Goal: Navigation & Orientation: Understand site structure

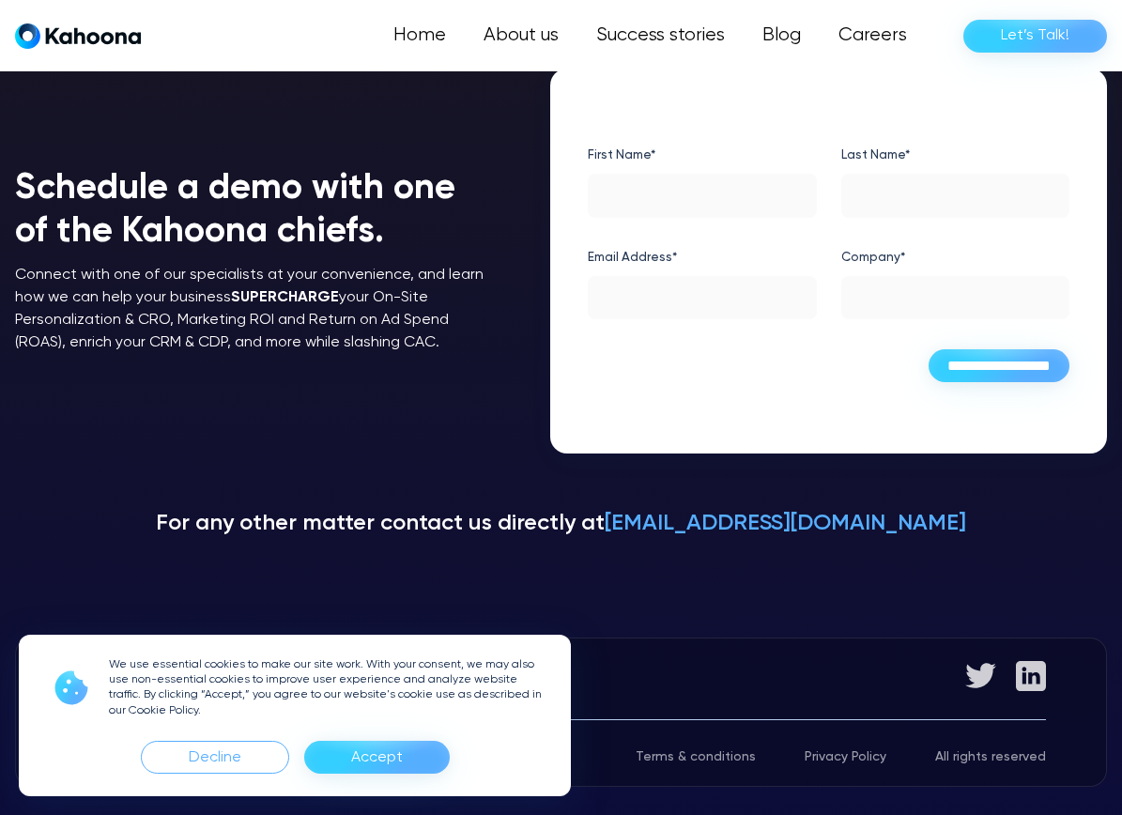
scroll to position [297, 0]
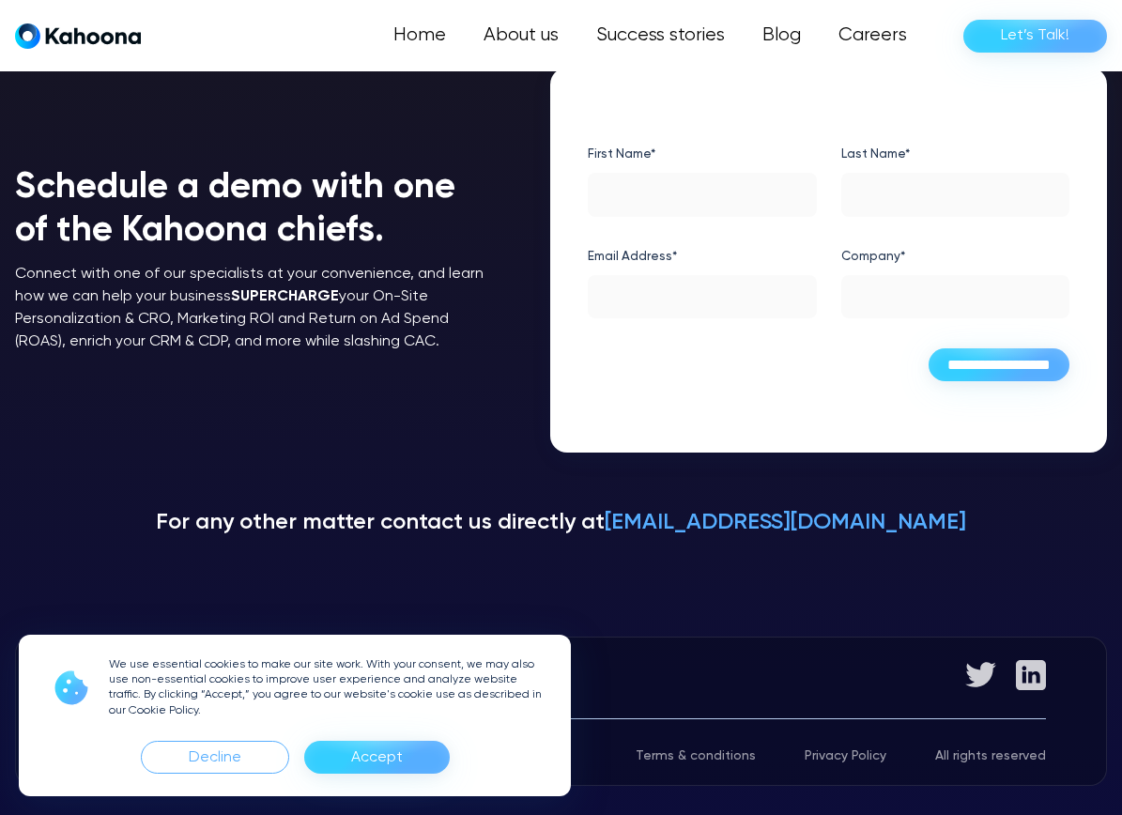
click at [391, 768] on div "Accept" at bounding box center [377, 758] width 52 height 30
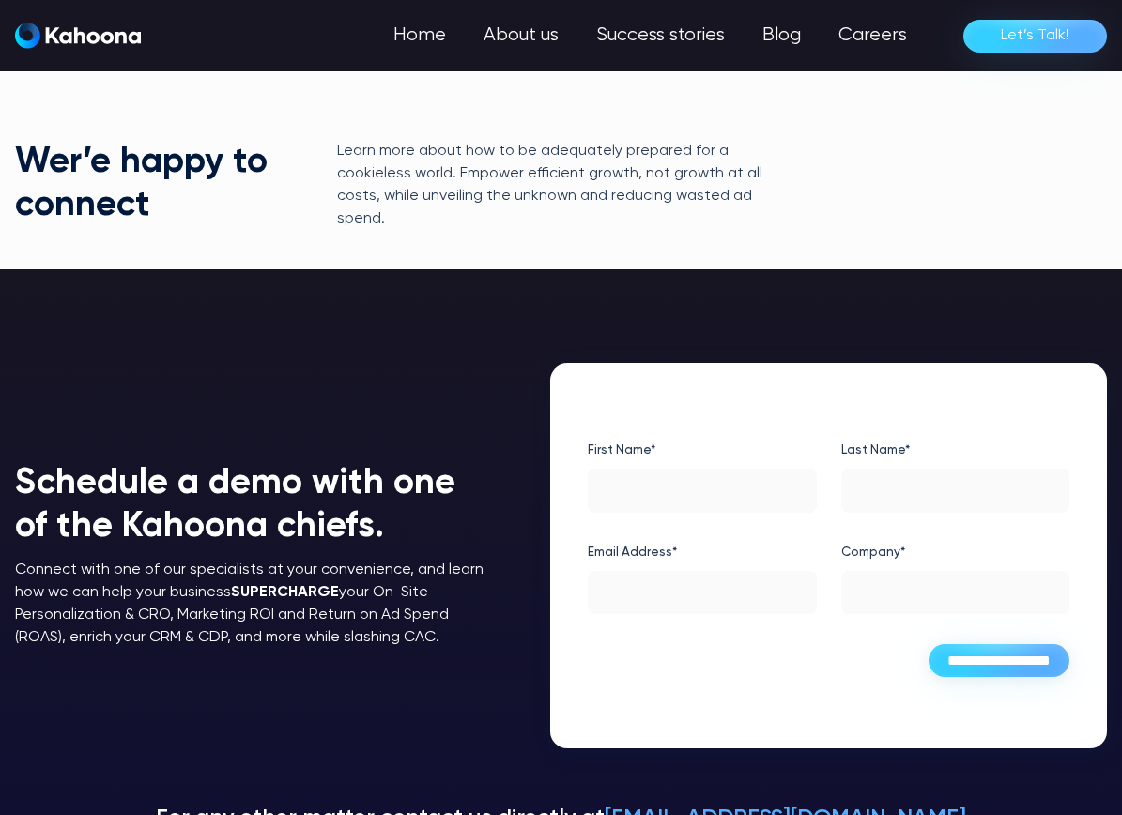
scroll to position [0, 0]
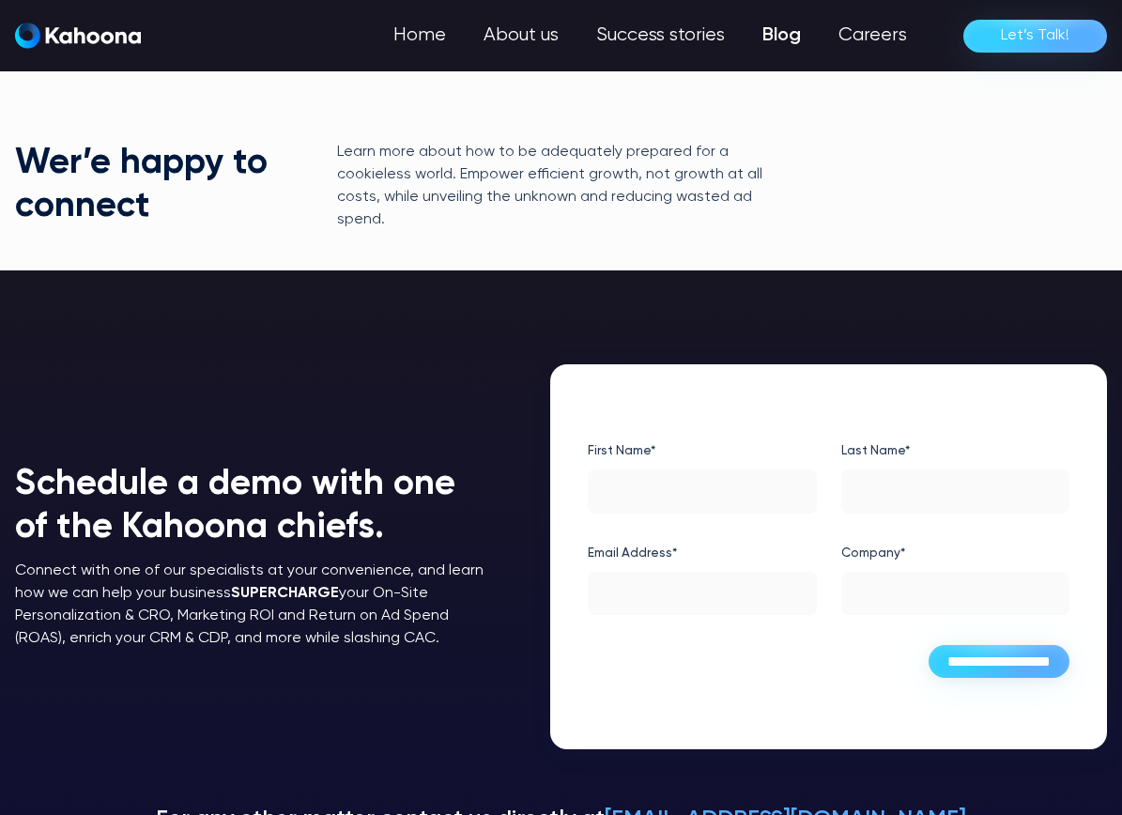
click at [787, 35] on link "Blog" at bounding box center [782, 36] width 76 height 38
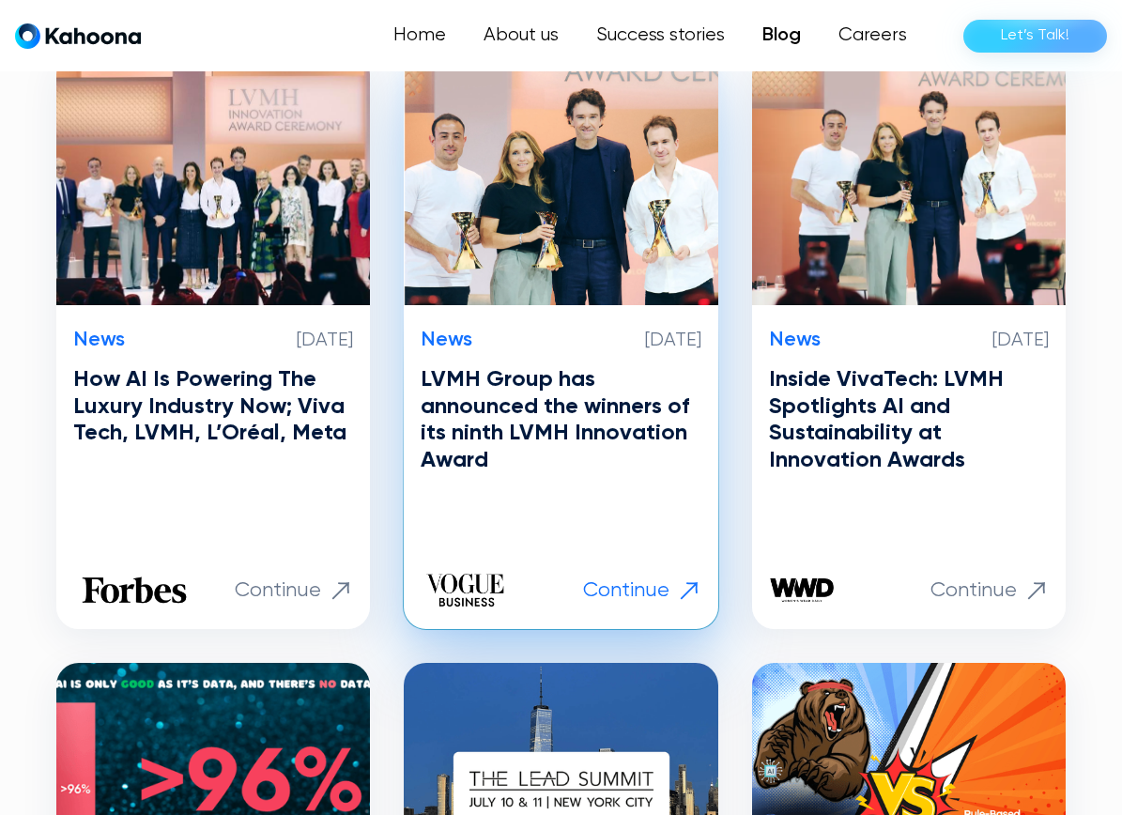
scroll to position [485, 0]
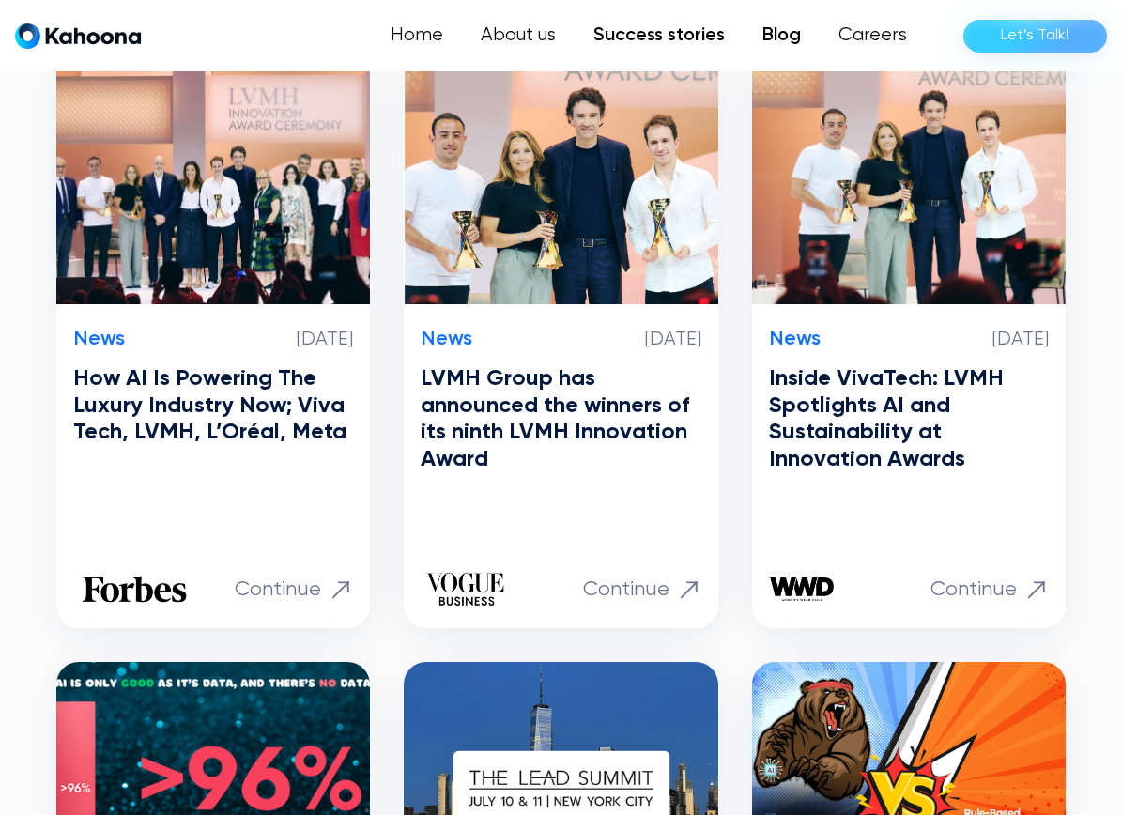
click at [712, 36] on link "Success stories" at bounding box center [659, 36] width 169 height 38
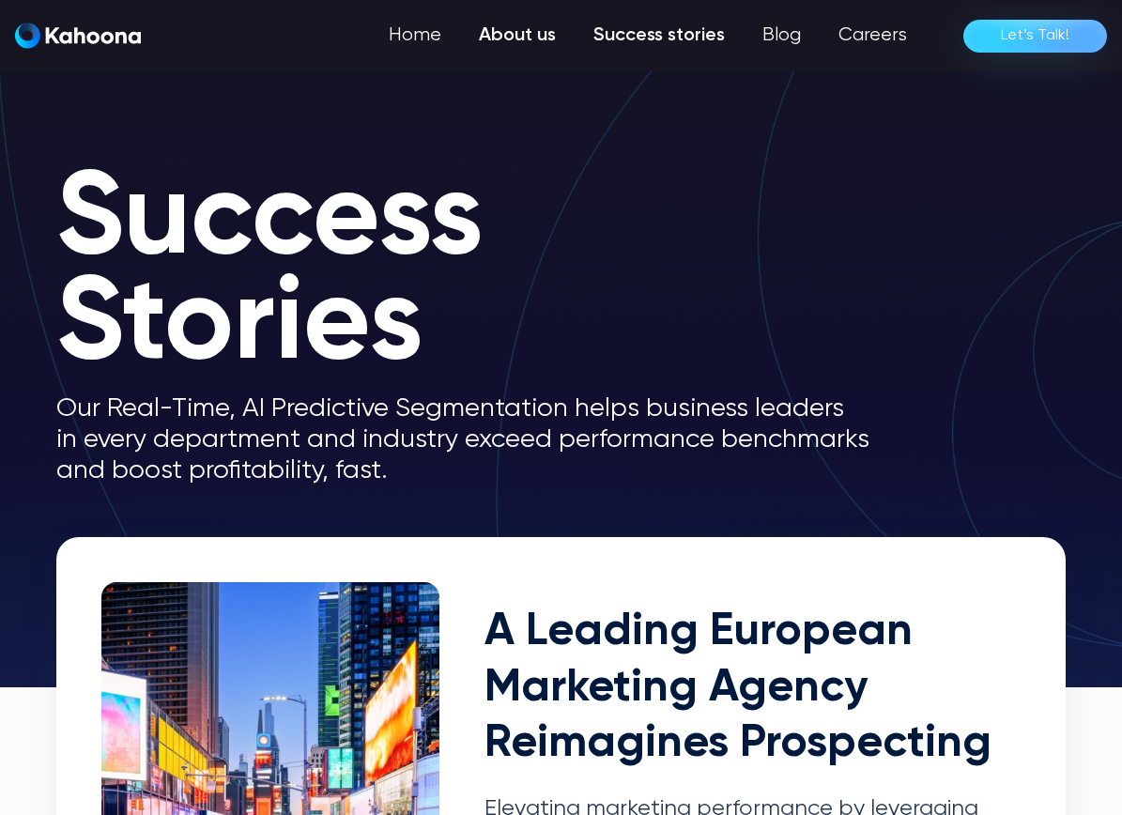
click at [538, 32] on link "About us" at bounding box center [517, 36] width 115 height 38
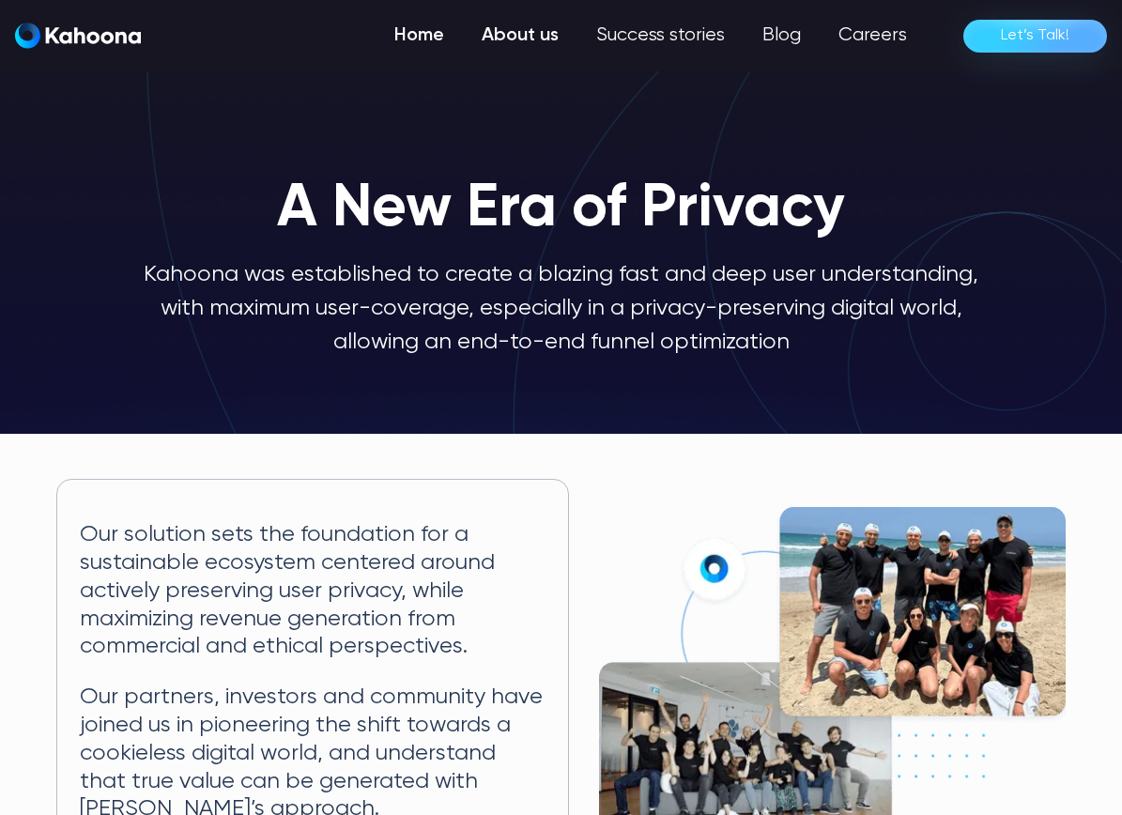
click at [421, 32] on link "Home" at bounding box center [419, 36] width 87 height 38
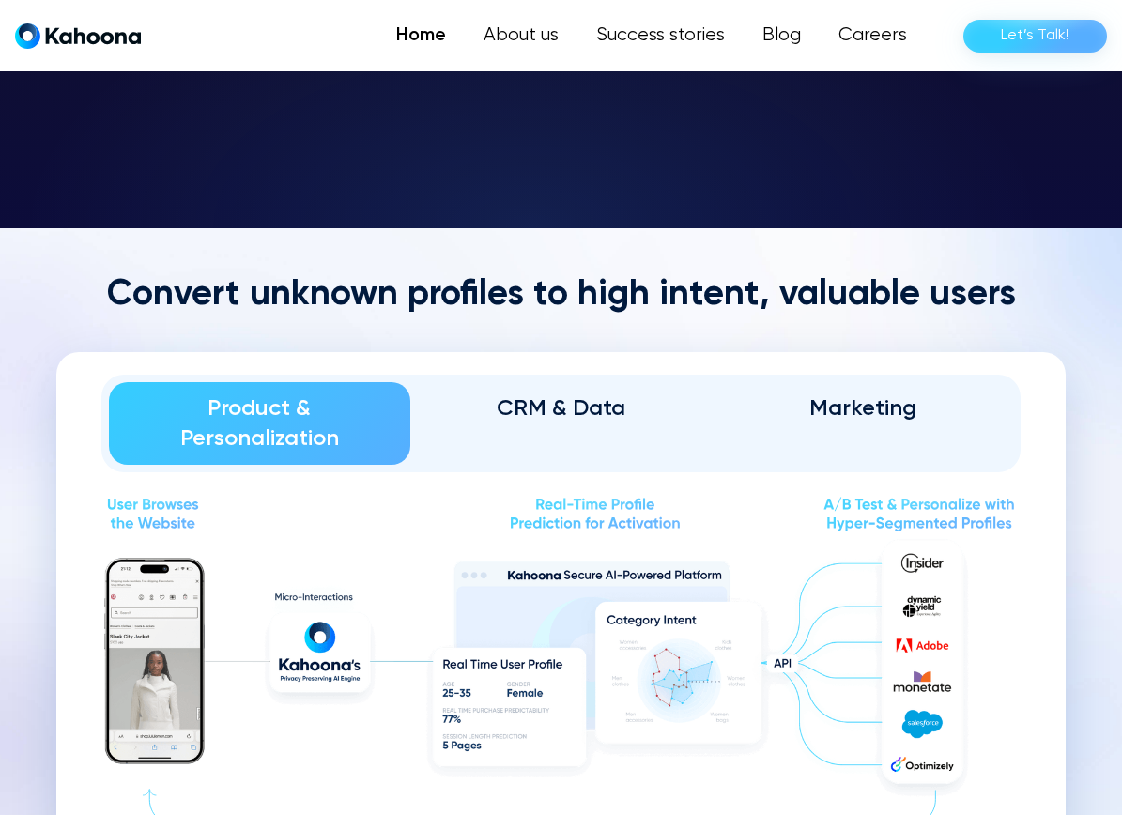
scroll to position [2042, 0]
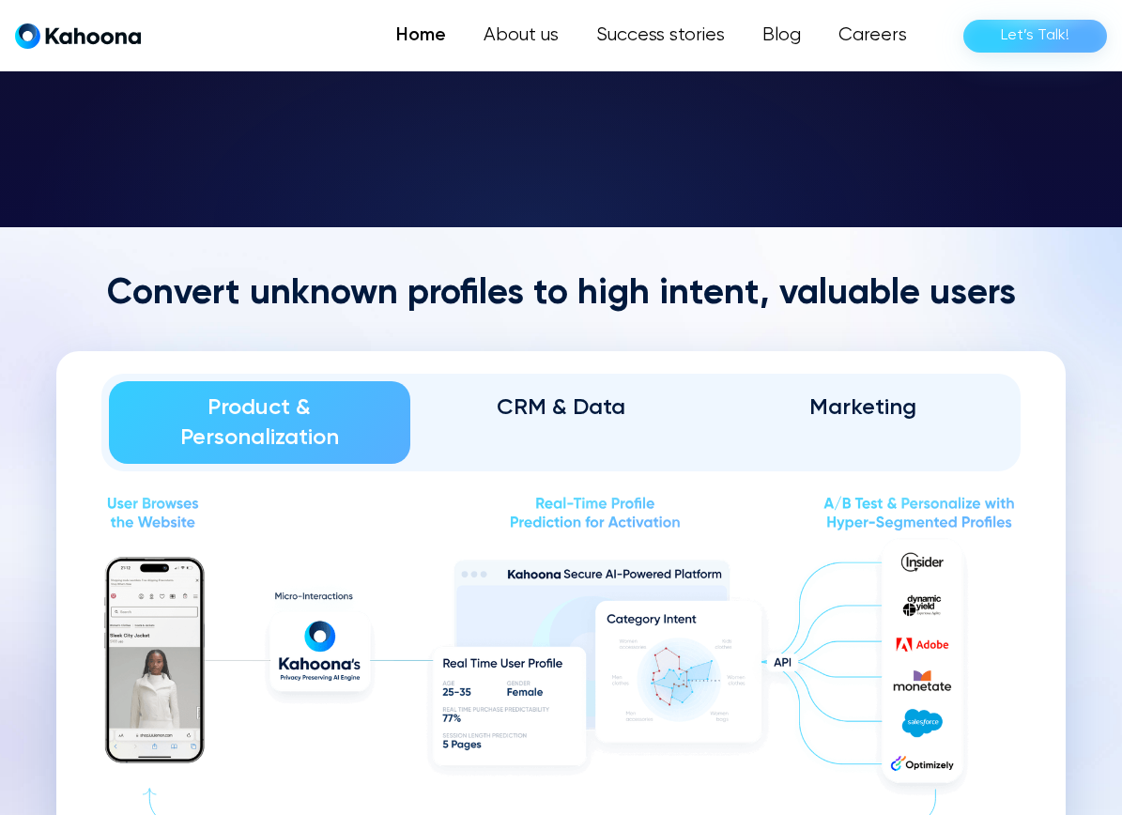
click at [531, 405] on div "CRM & Data" at bounding box center [561, 408] width 249 height 30
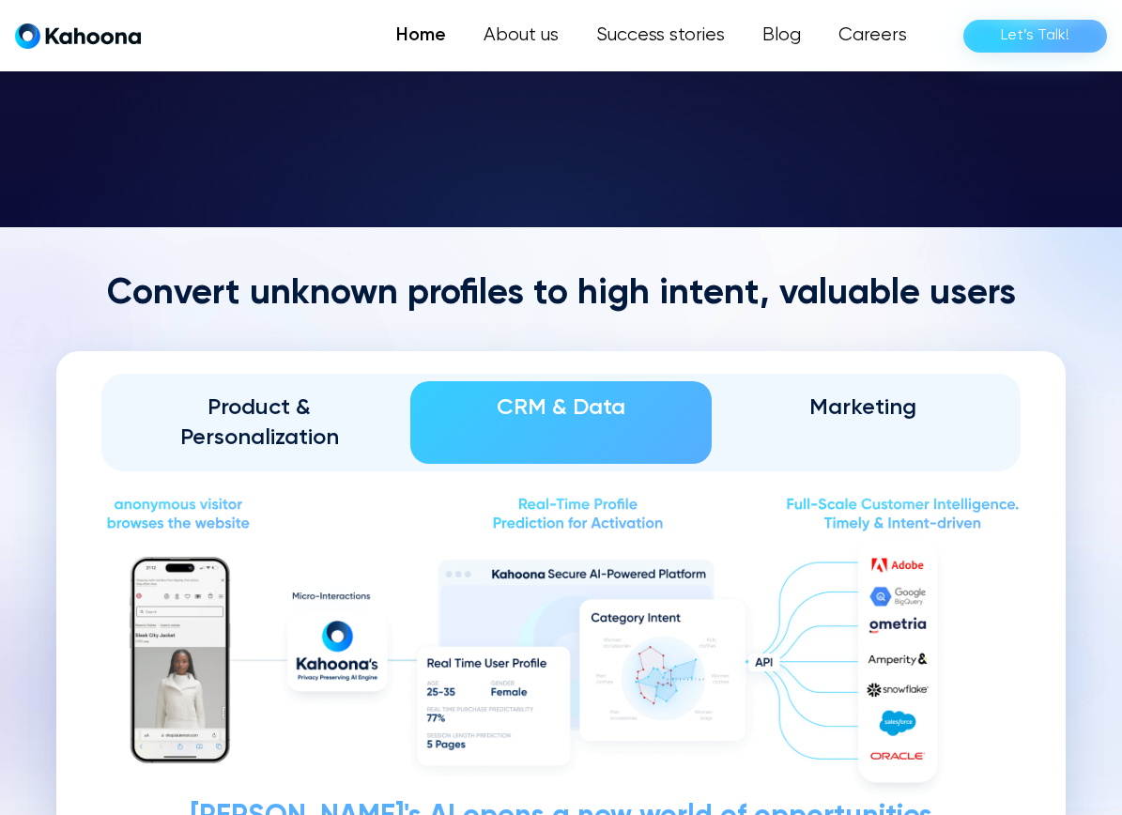
click at [891, 404] on div "Marketing" at bounding box center [862, 408] width 249 height 30
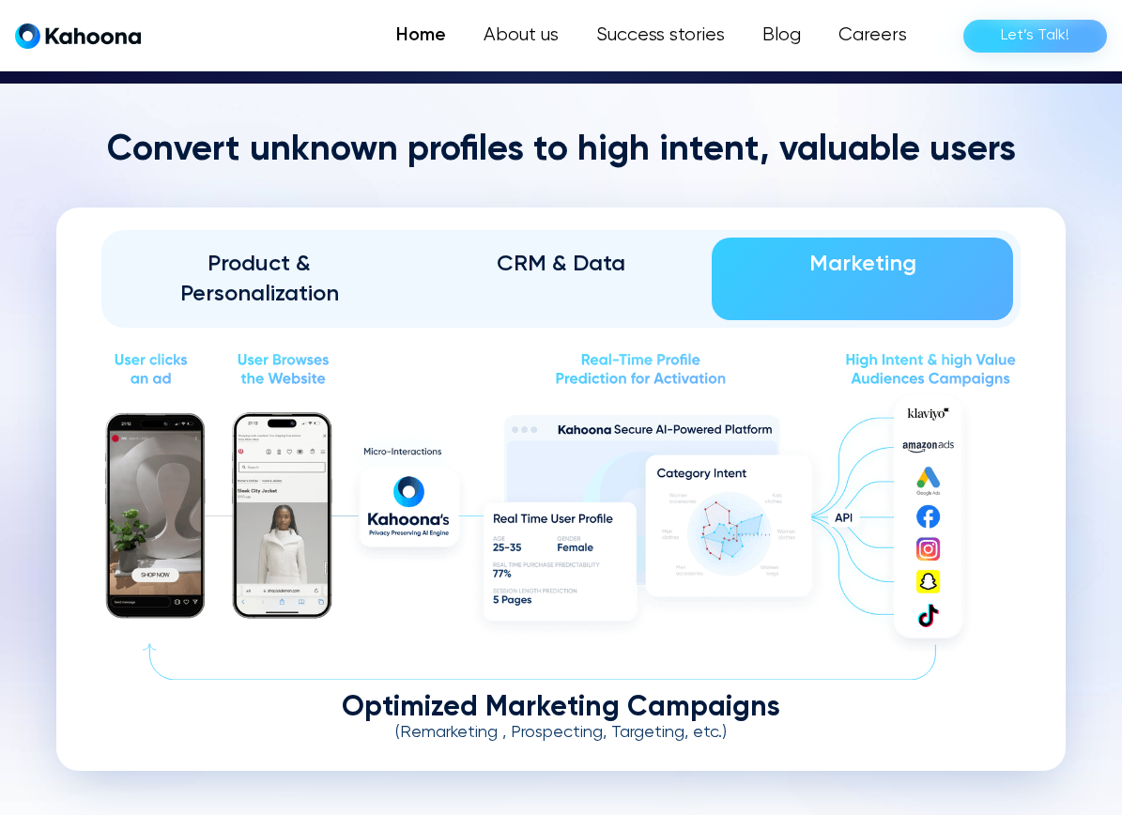
click at [270, 283] on div "Product & Personalization" at bounding box center [259, 279] width 249 height 60
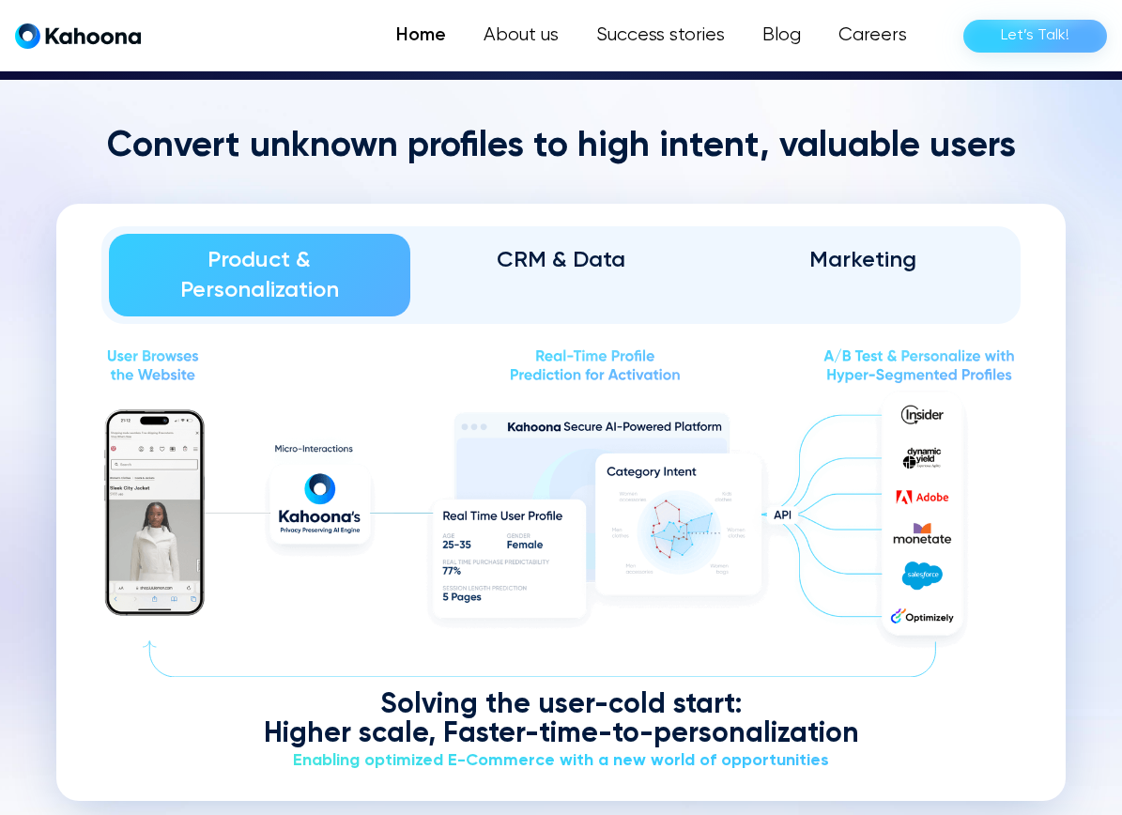
scroll to position [2190, 0]
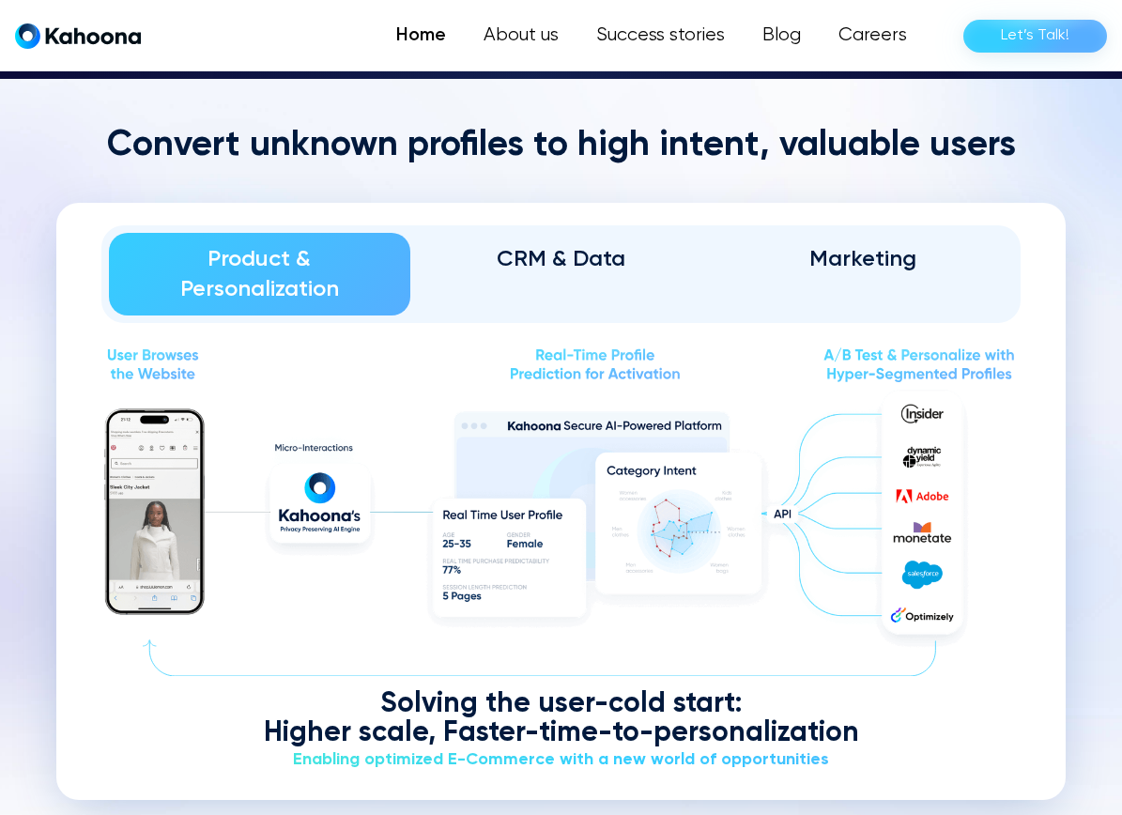
click at [552, 257] on div "CRM & Data" at bounding box center [561, 259] width 249 height 30
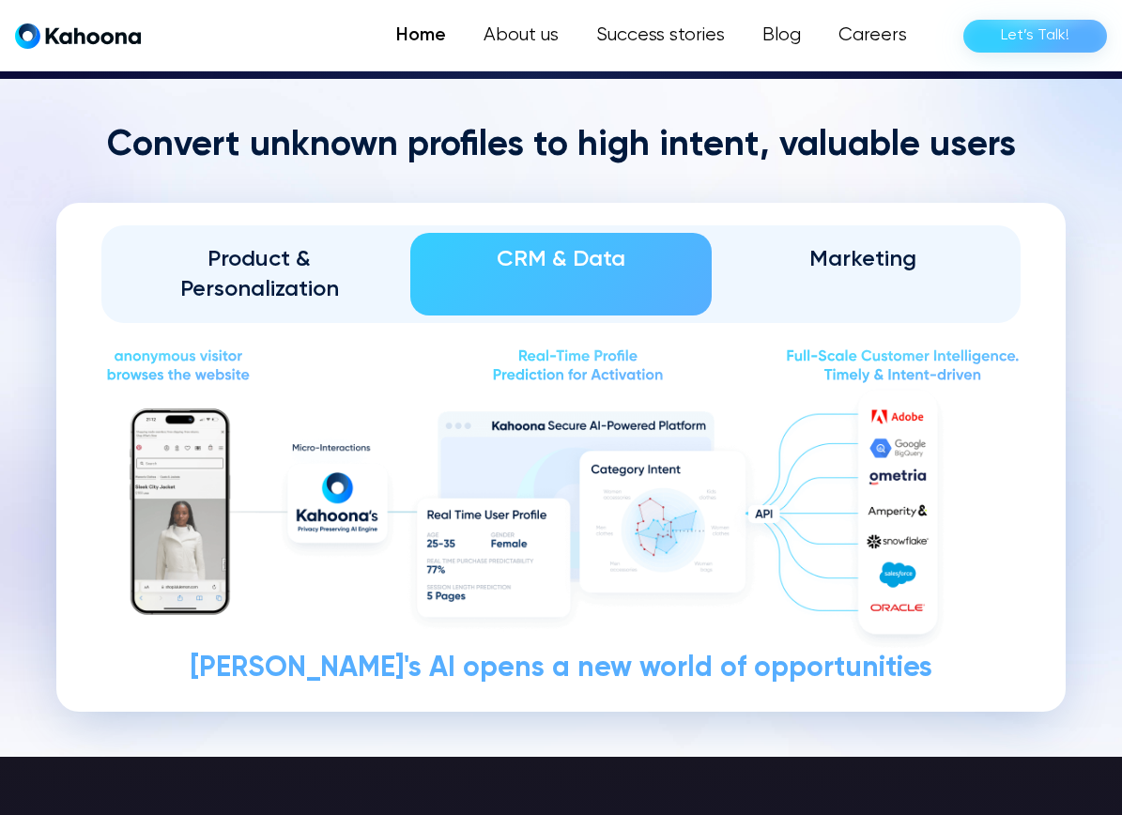
click at [896, 260] on div "Marketing" at bounding box center [862, 259] width 249 height 30
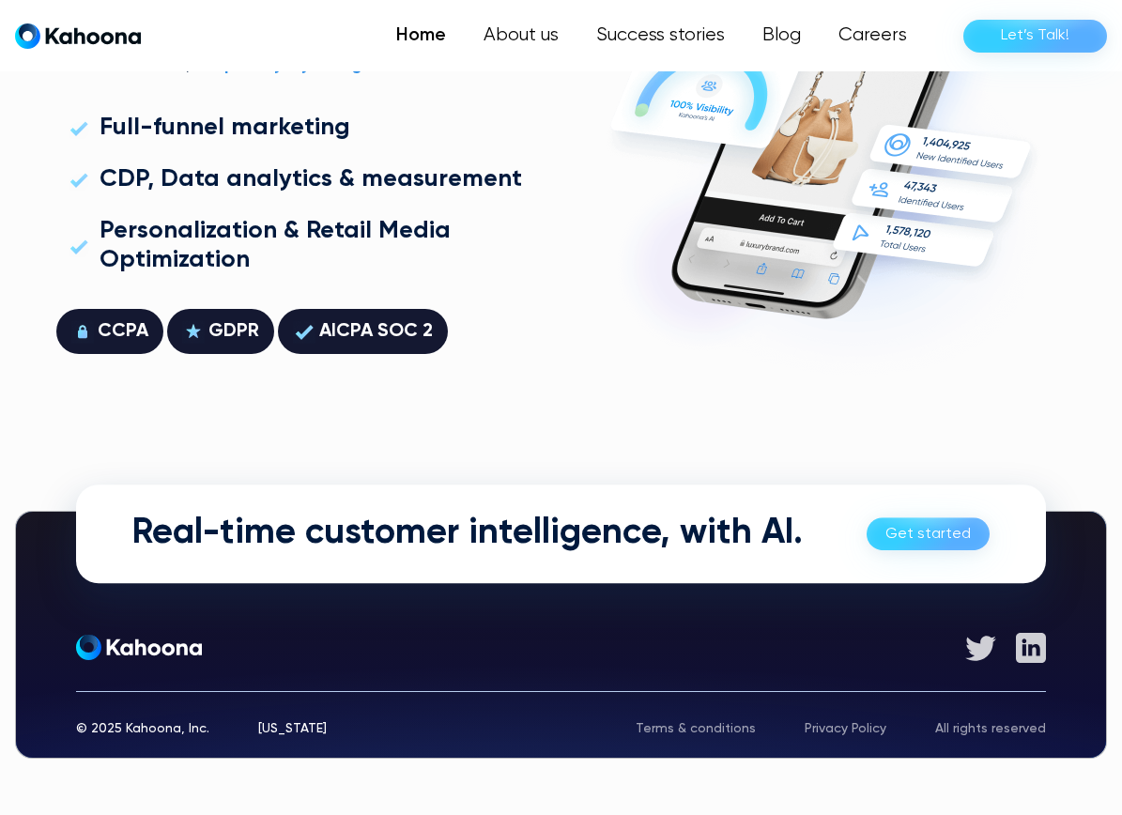
scroll to position [5136, 0]
click at [983, 650] on img at bounding box center [981, 648] width 32 height 25
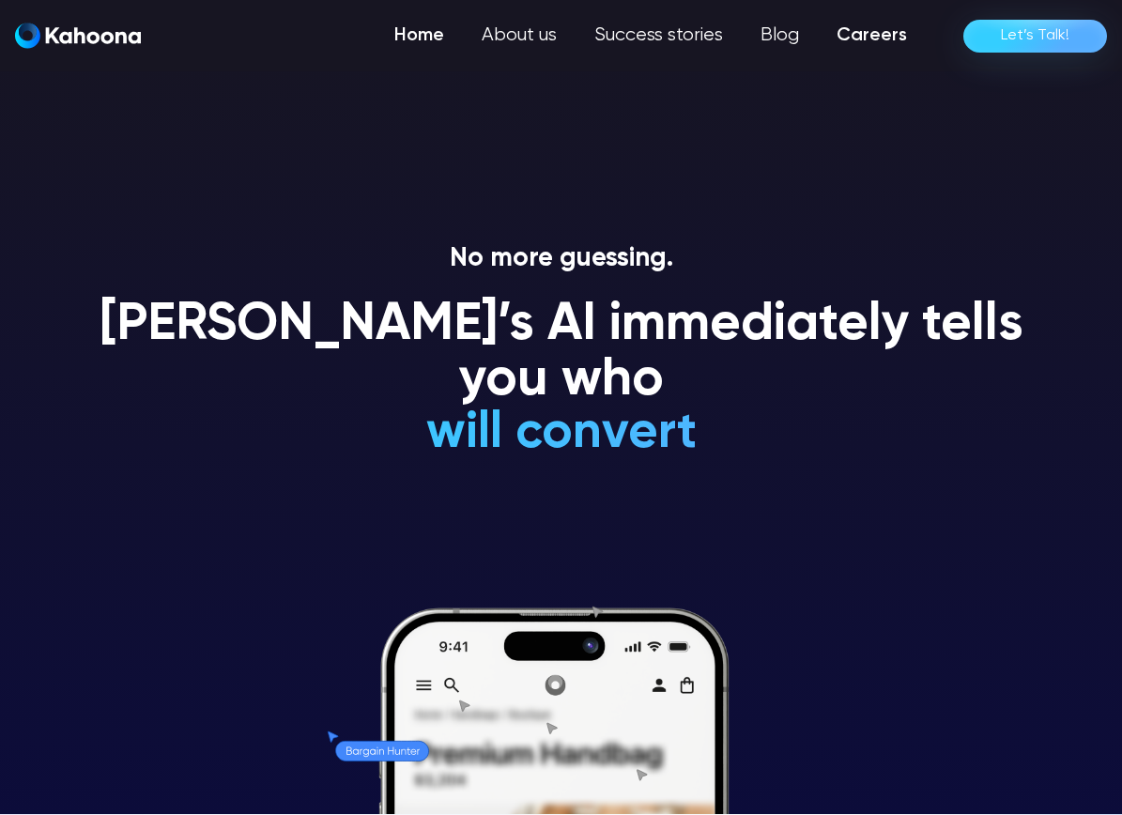
scroll to position [0, 0]
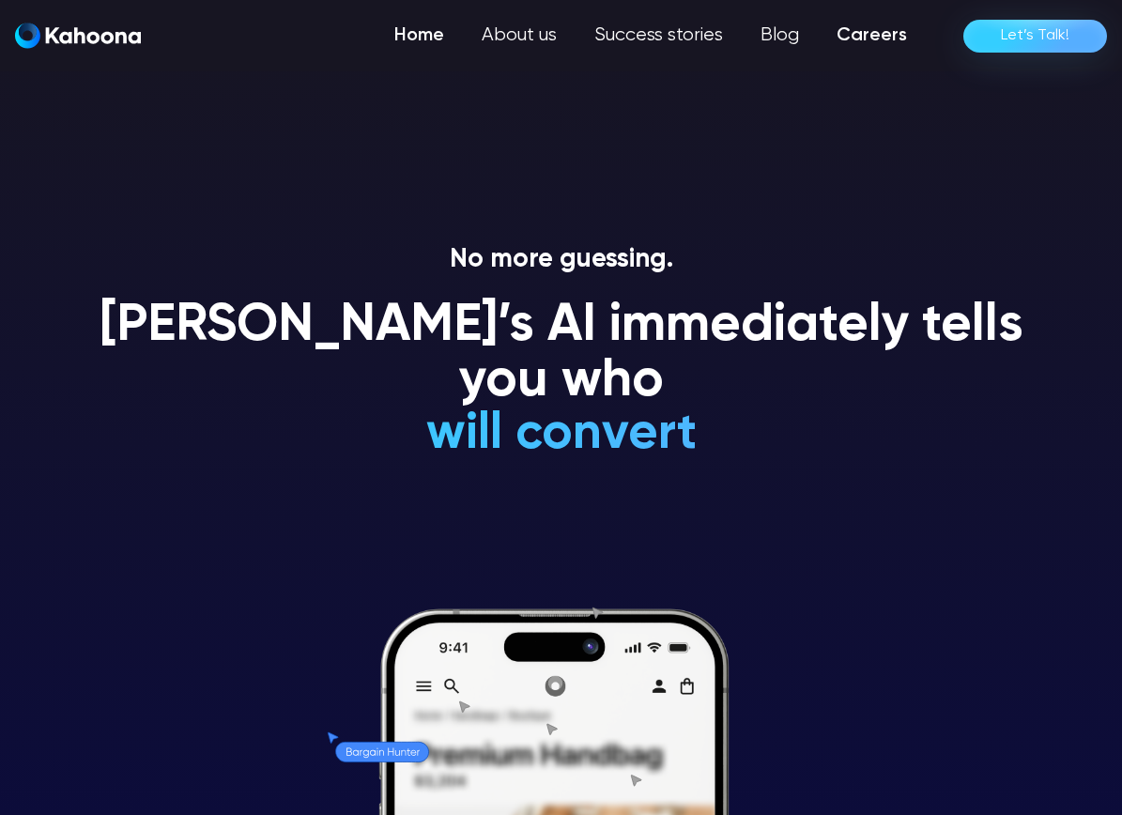
click at [884, 33] on link "Careers" at bounding box center [872, 36] width 108 height 38
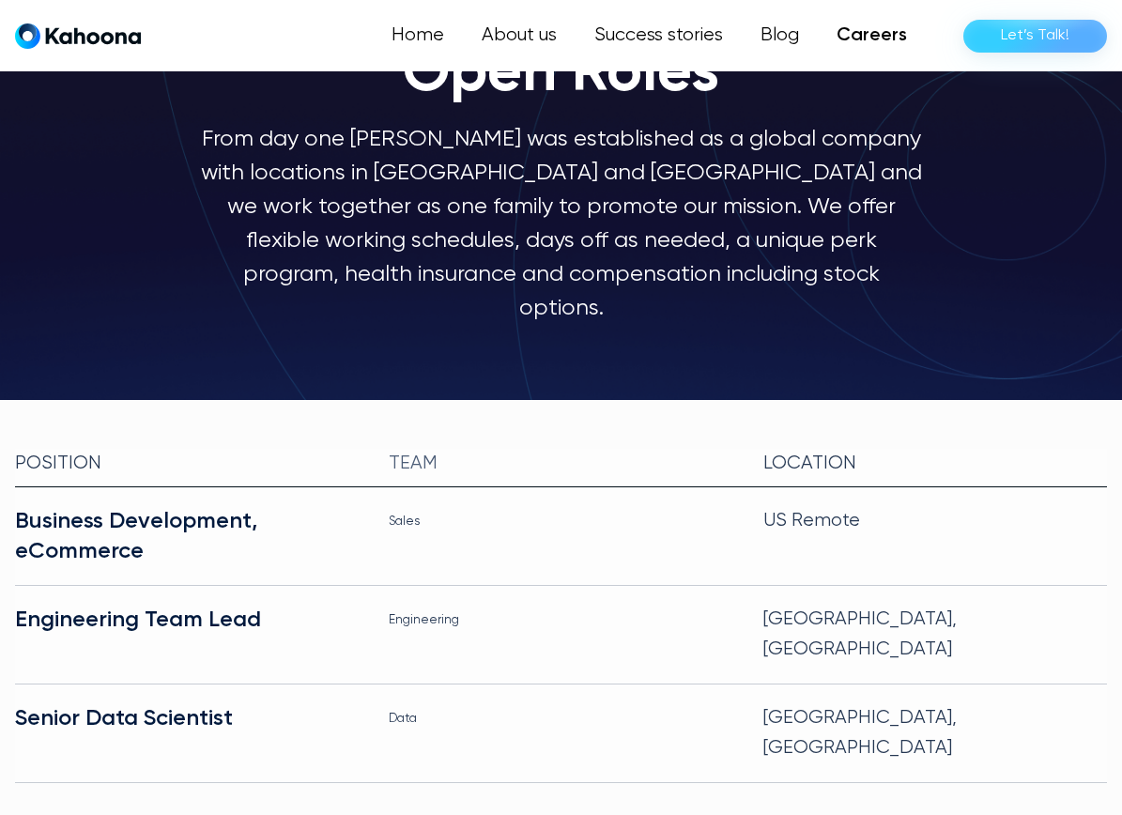
scroll to position [151, 0]
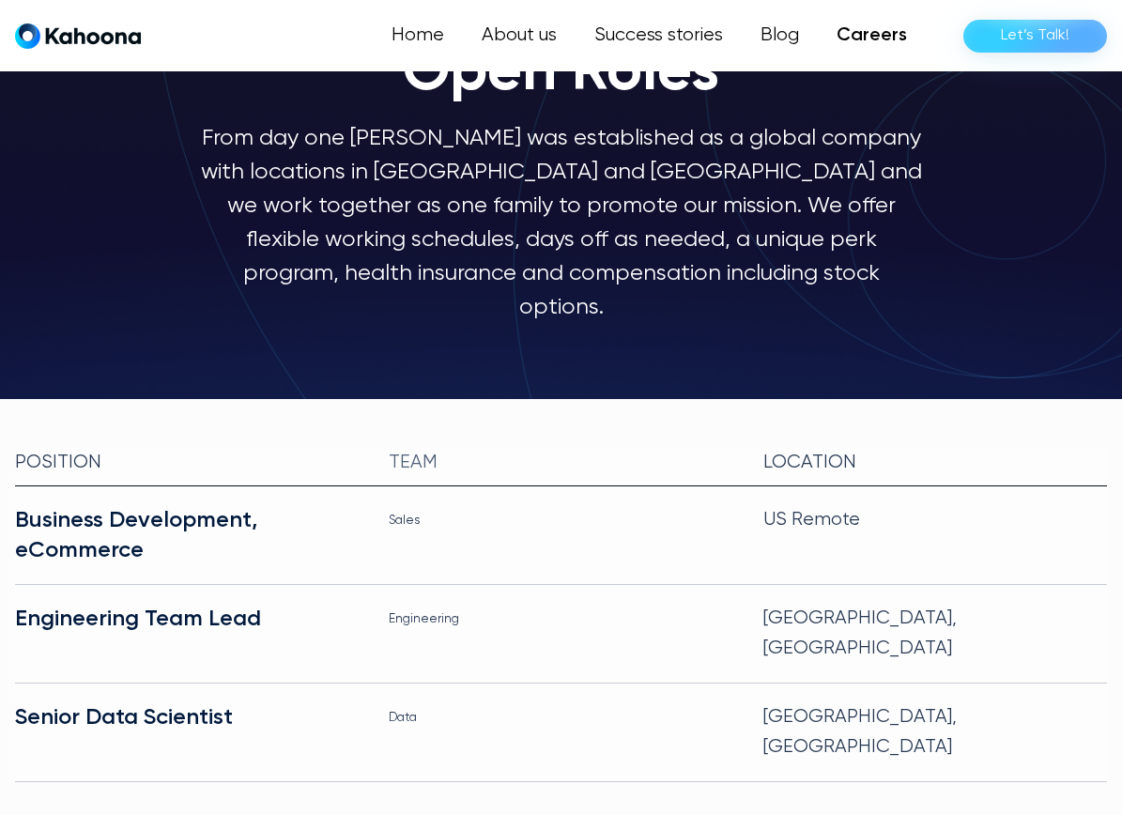
click at [143, 46] on div "Home About us Success stories Blog Careers Let’s Talk!" at bounding box center [561, 36] width 1092 height 38
click at [95, 32] on img "home" at bounding box center [78, 36] width 126 height 26
